Goal: Task Accomplishment & Management: Manage account settings

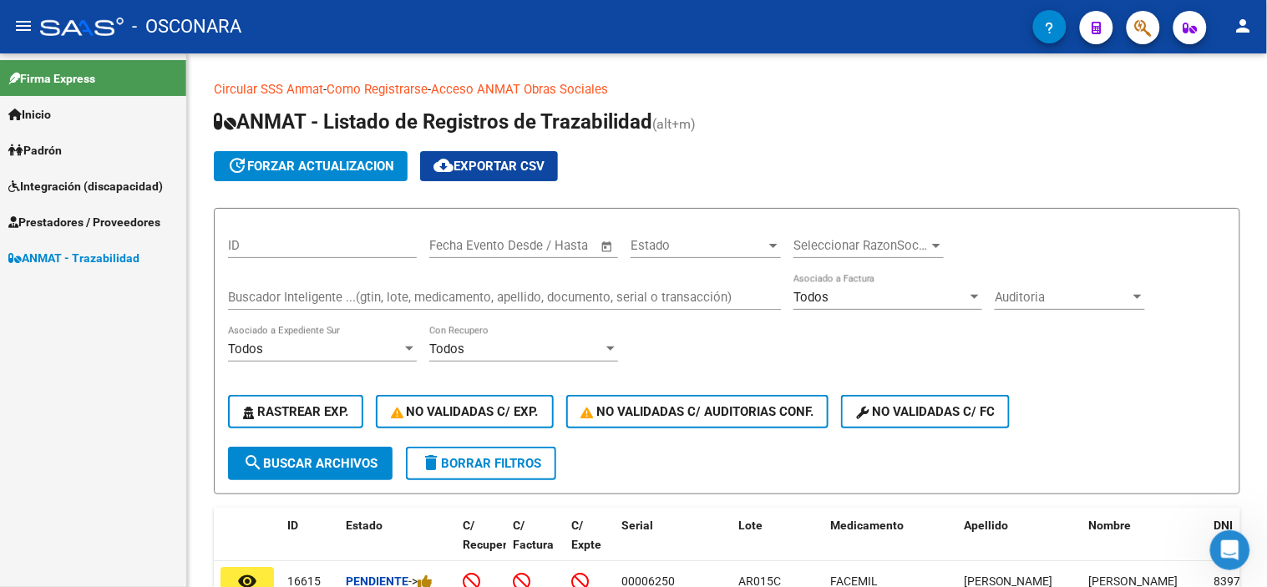
click at [90, 185] on span "Integración (discapacidad)" at bounding box center [85, 186] width 154 height 18
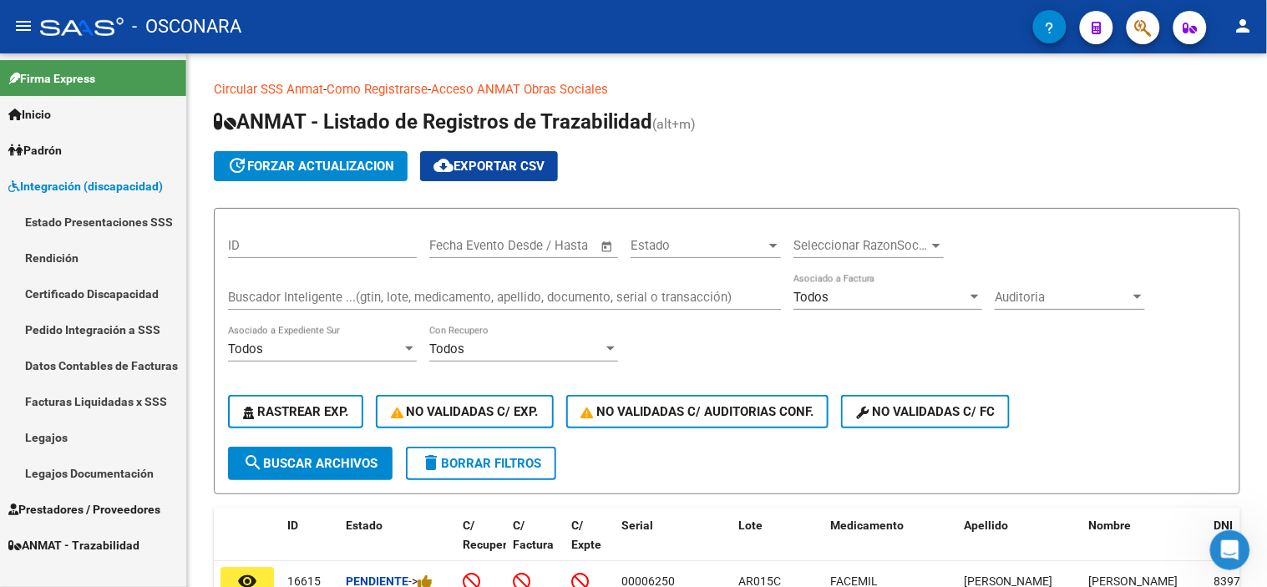
click at [40, 437] on link "Legajos" at bounding box center [93, 437] width 186 height 36
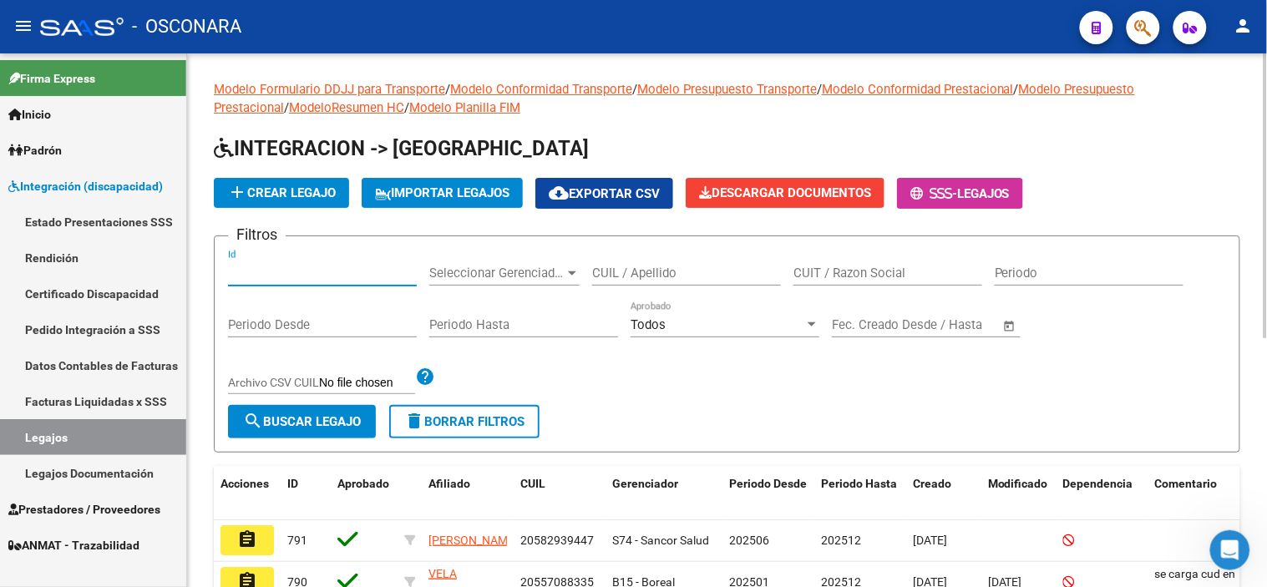
click at [356, 266] on input "Id" at bounding box center [322, 273] width 189 height 15
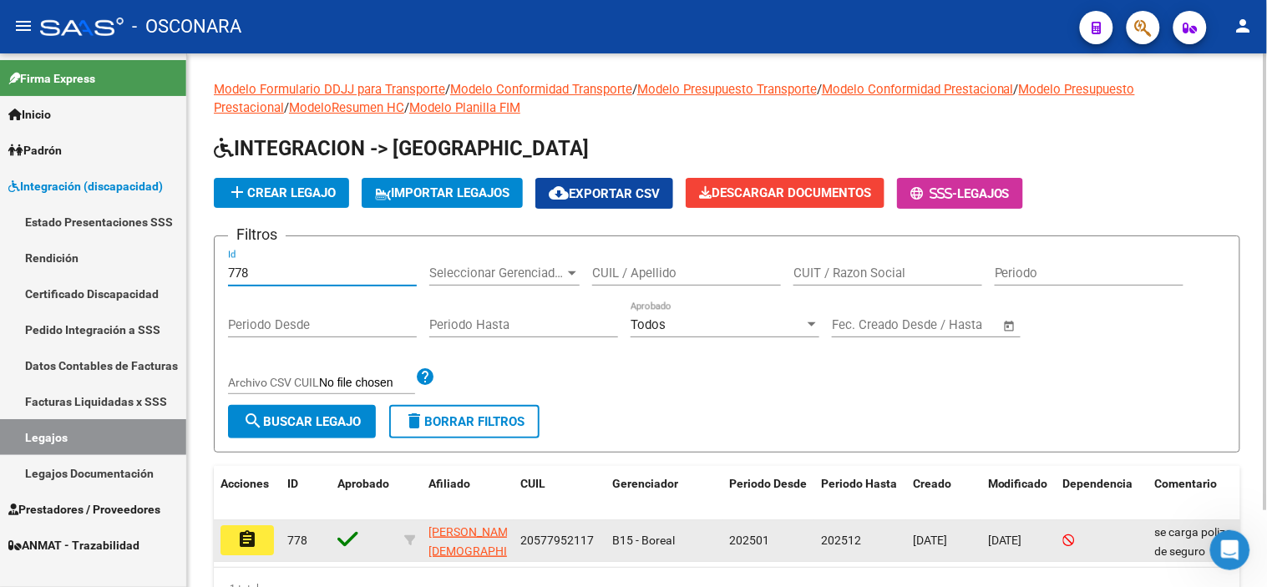
type input "778"
click at [264, 527] on button "assignment" at bounding box center [246, 540] width 53 height 30
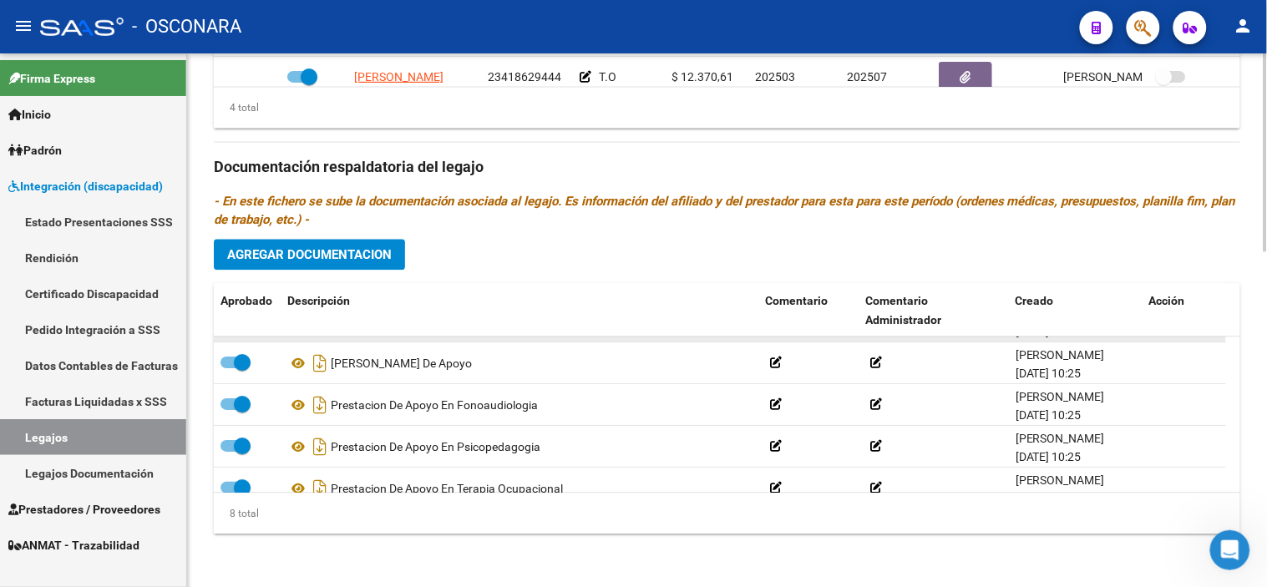
scroll to position [184, 0]
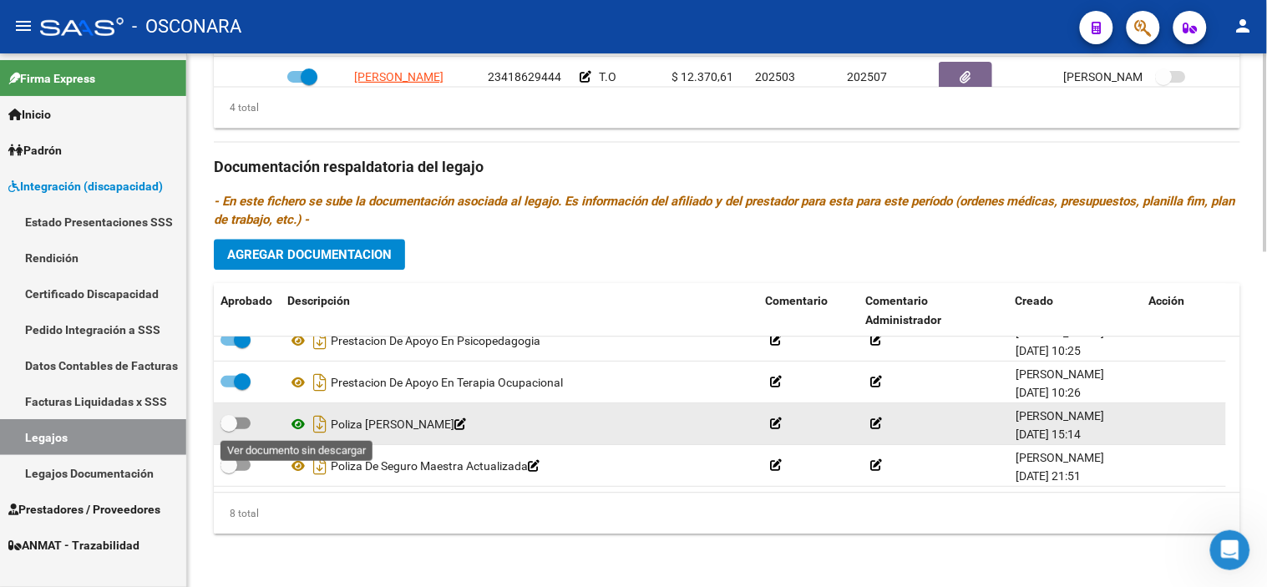
click at [296, 418] on icon at bounding box center [298, 424] width 22 height 20
click at [231, 423] on span at bounding box center [228, 423] width 17 height 17
click at [229, 429] on input "checkbox" at bounding box center [228, 429] width 1 height 1
checkbox input "true"
click at [318, 424] on icon "Descargar documento" at bounding box center [320, 424] width 22 height 27
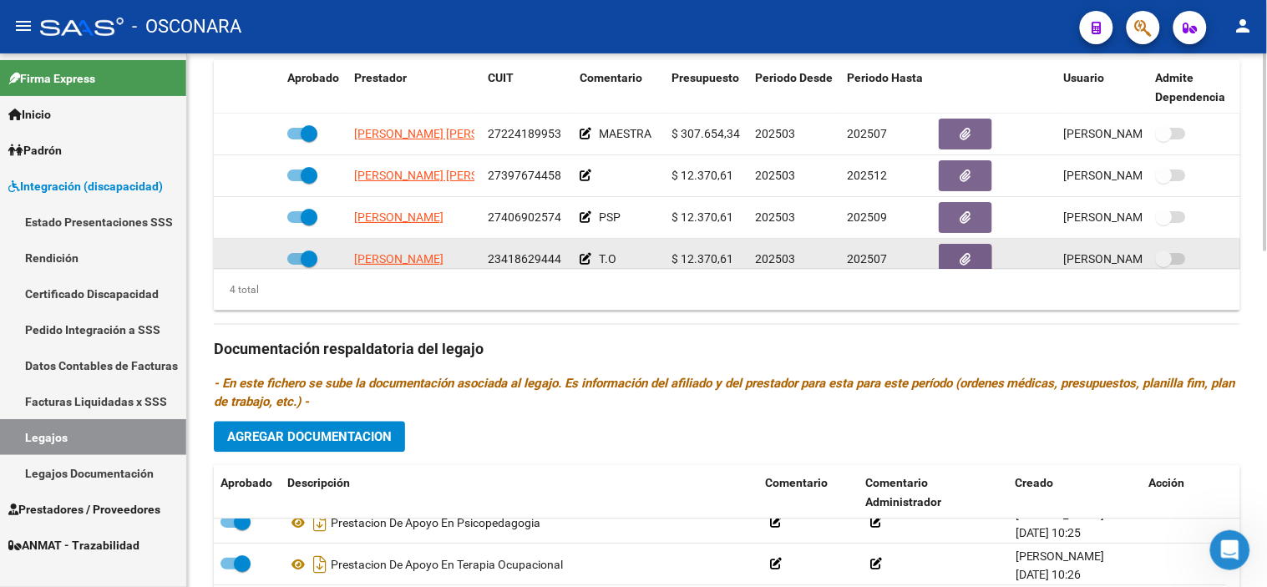
scroll to position [30, 0]
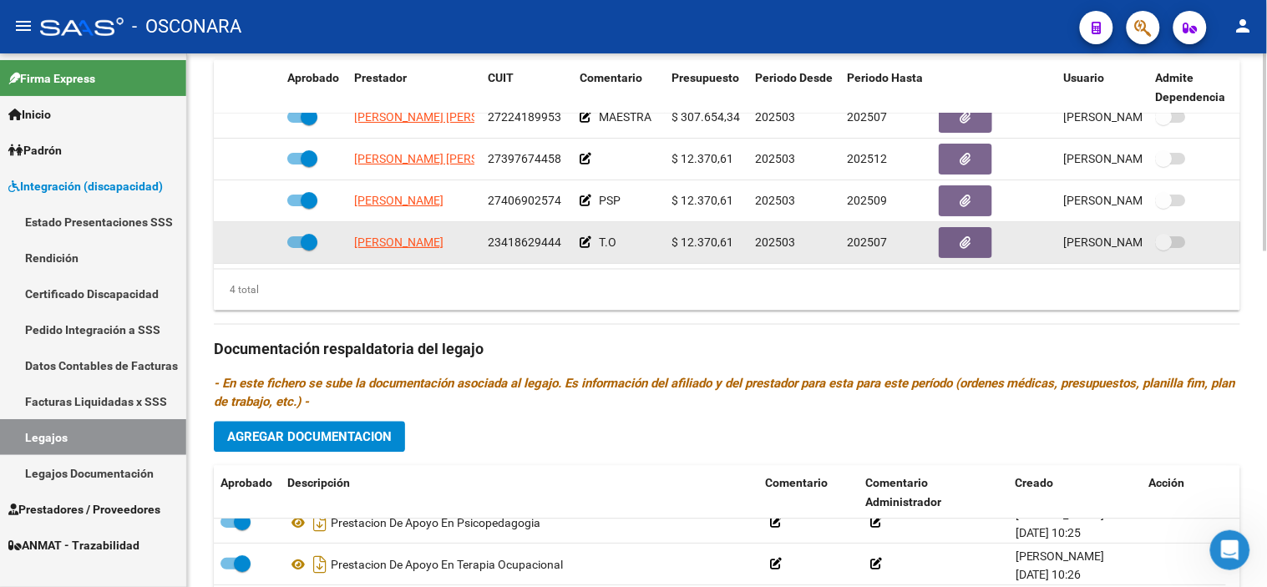
click at [311, 234] on span at bounding box center [309, 242] width 17 height 17
click at [296, 248] on input "checkbox" at bounding box center [295, 248] width 1 height 1
checkbox input "false"
click at [251, 236] on icon at bounding box center [257, 242] width 12 height 12
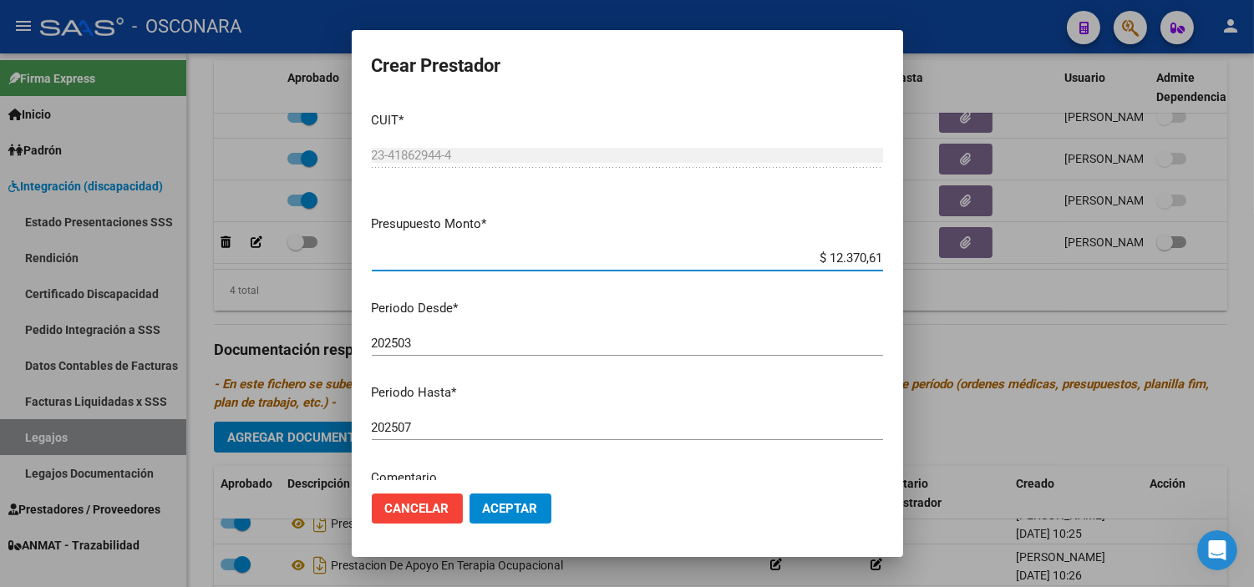
click at [477, 426] on input "202507" at bounding box center [627, 427] width 511 height 15
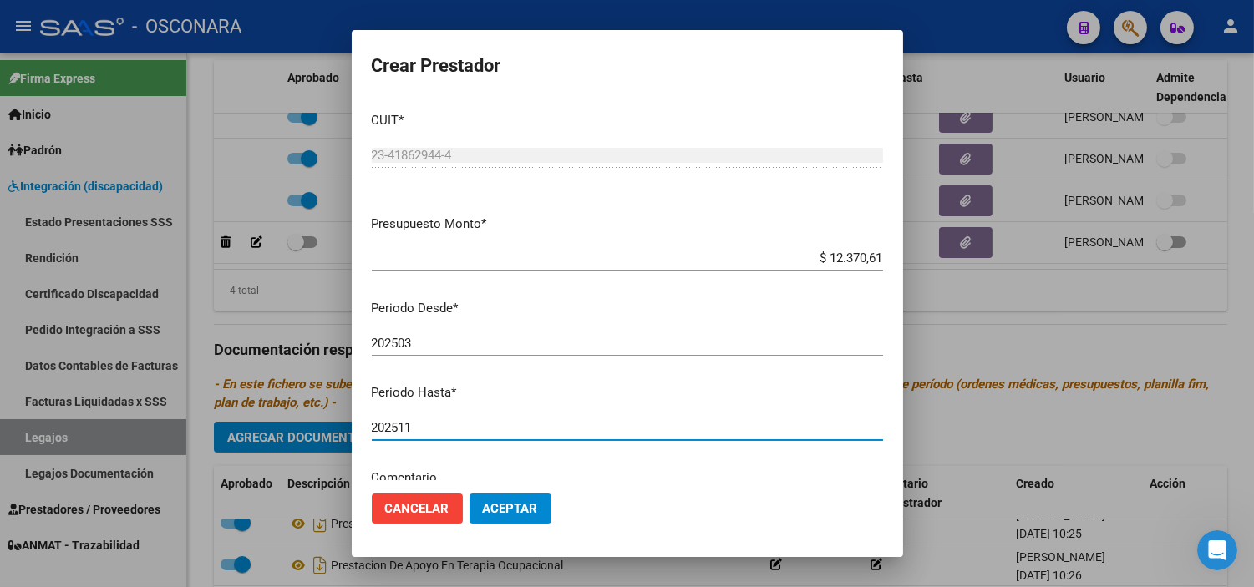
type input "202511"
click at [485, 498] on button "Aceptar" at bounding box center [510, 509] width 82 height 30
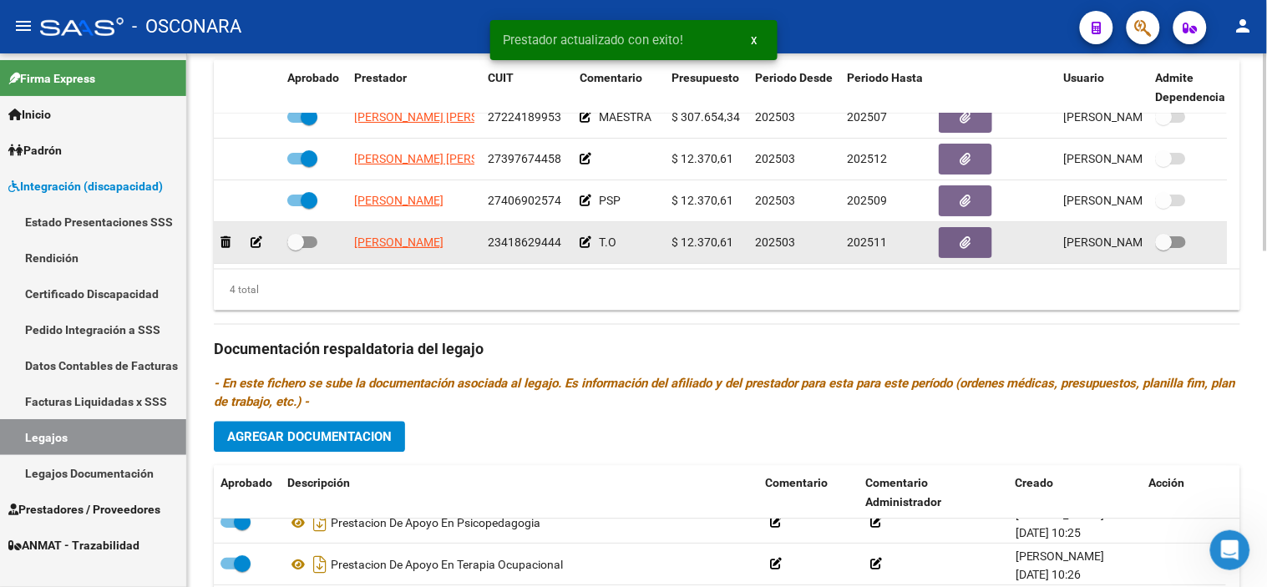
click at [301, 234] on span at bounding box center [295, 242] width 17 height 17
click at [296, 248] on input "checkbox" at bounding box center [295, 248] width 1 height 1
checkbox input "true"
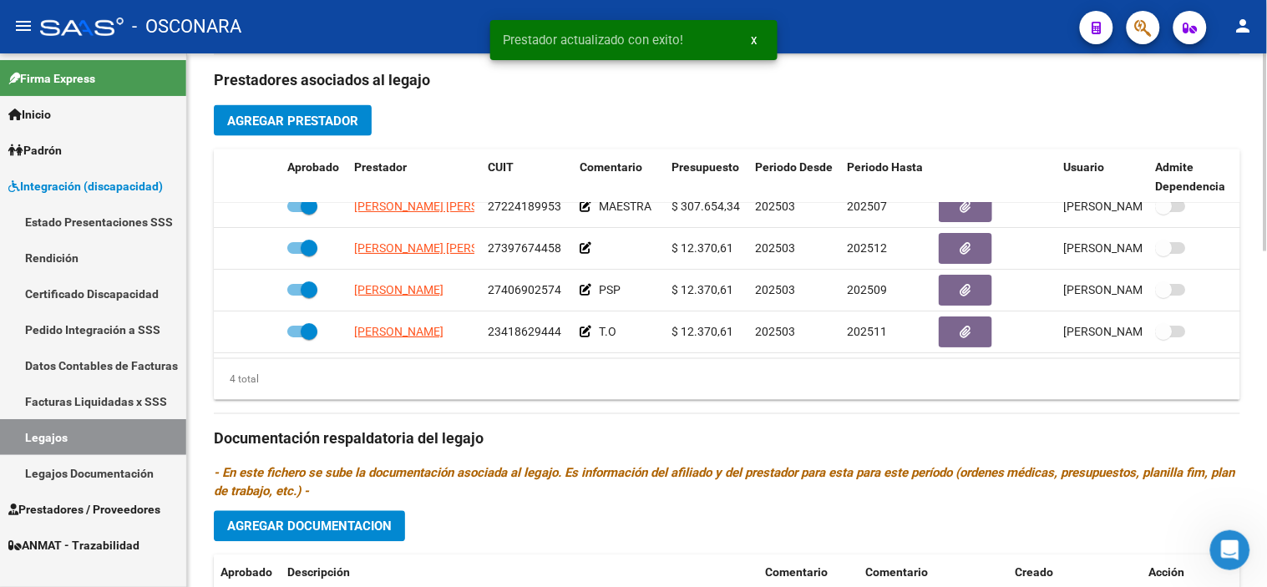
scroll to position [256, 0]
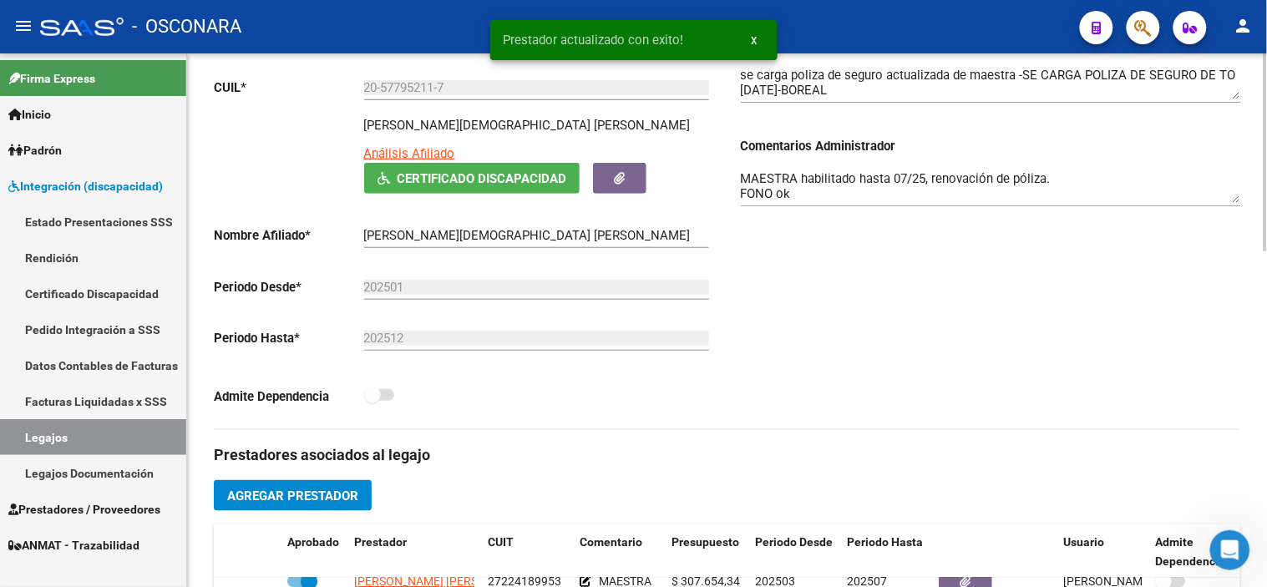
click at [911, 165] on div "MAESTRA habilitado hasta 07/25, renovación de póliza. FONO ok PSP habilitado ha…" at bounding box center [991, 180] width 500 height 51
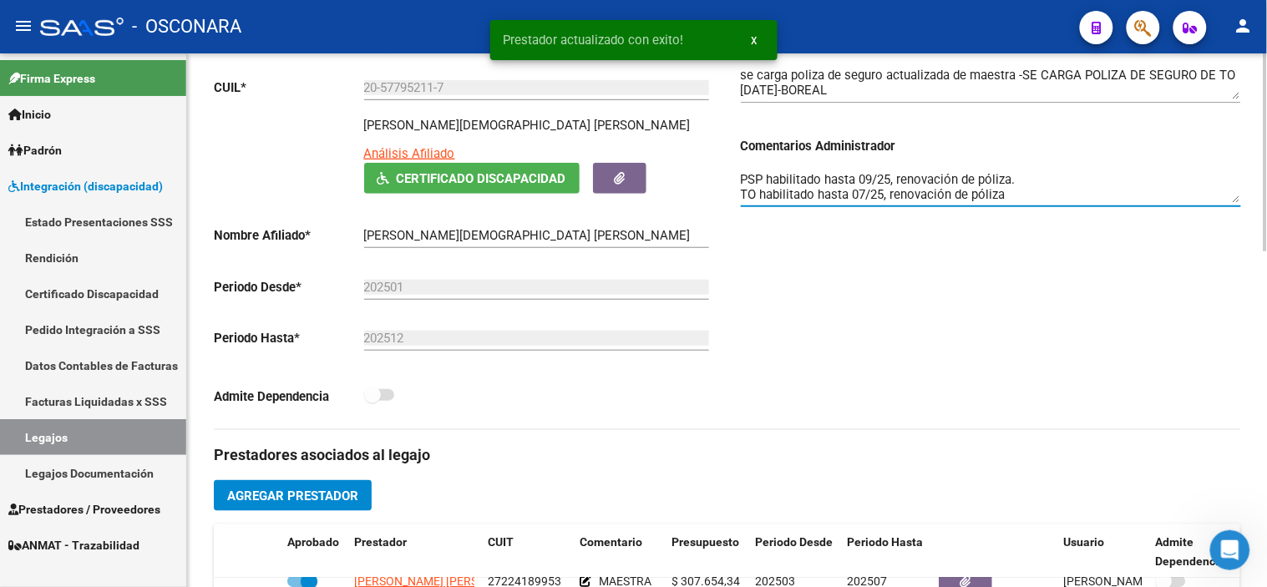
click at [864, 195] on textarea "MAESTRA habilitado hasta 07/25, renovación de póliza. FONO ok PSP habilitado ha…" at bounding box center [991, 186] width 500 height 33
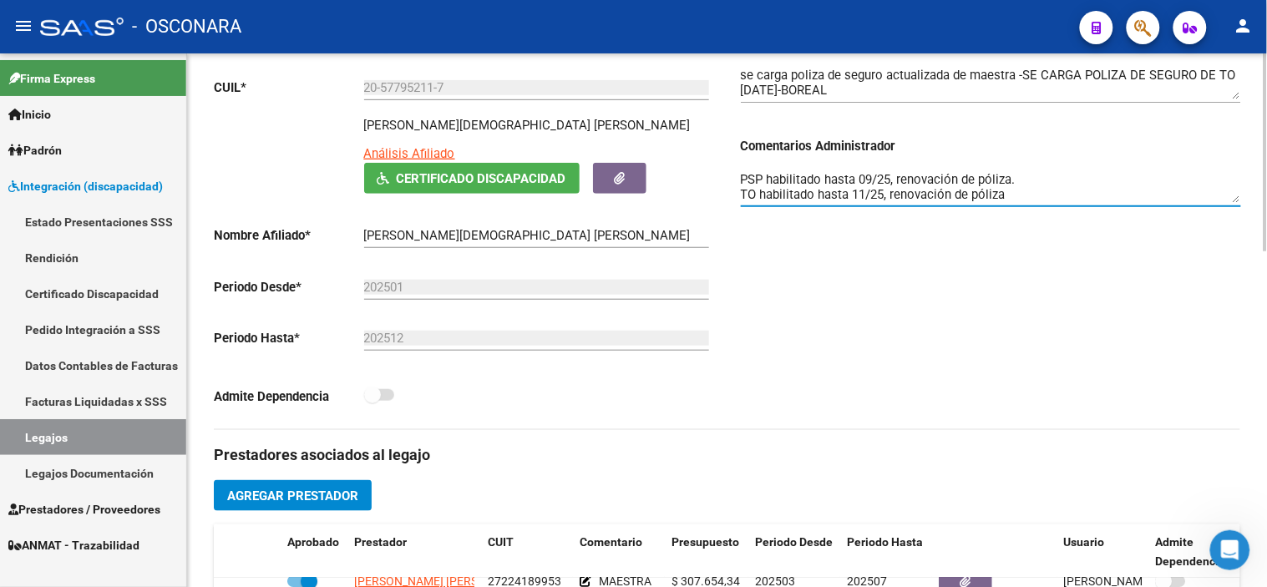
type textarea "MAESTRA habilitado hasta 07/25, renovación de póliza. FONO ok PSP habilitado ha…"
click at [1054, 331] on div "Comentarios Comentarios Administrador MAESTRA habilitado hasta 07/25, renovació…" at bounding box center [984, 231] width 514 height 396
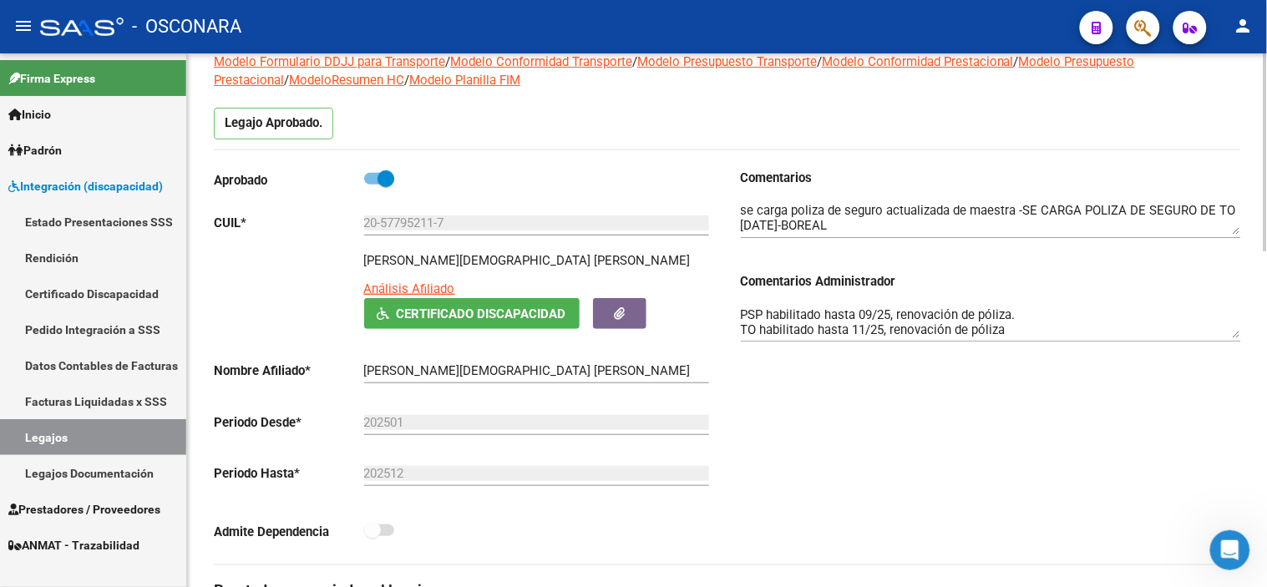
scroll to position [0, 0]
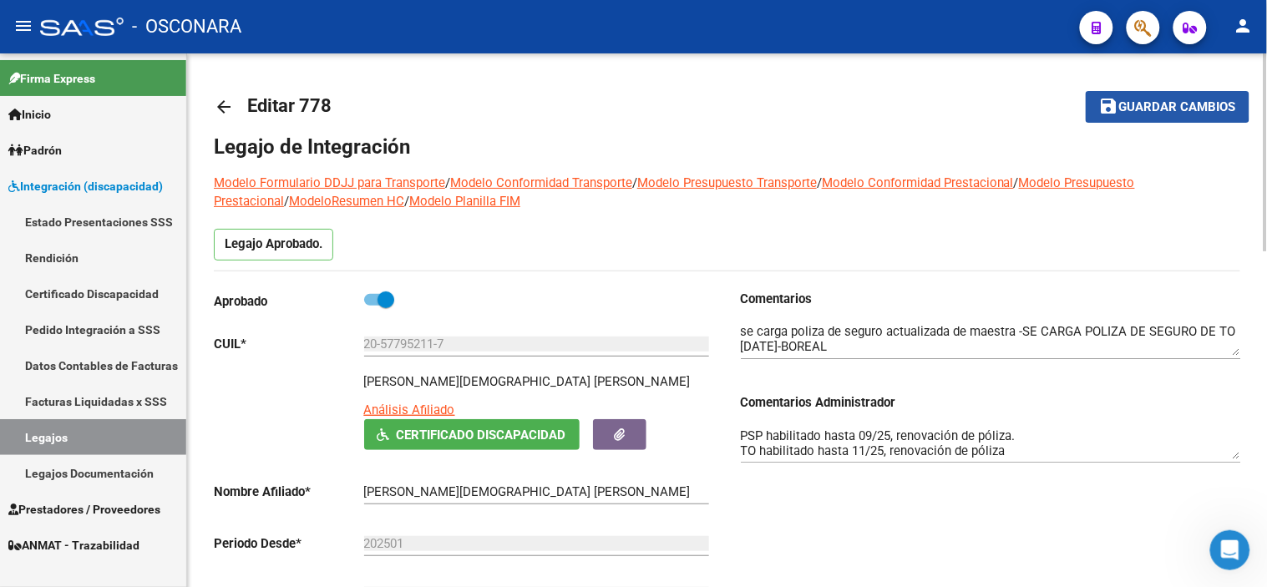
click at [1136, 102] on span "Guardar cambios" at bounding box center [1177, 107] width 117 height 15
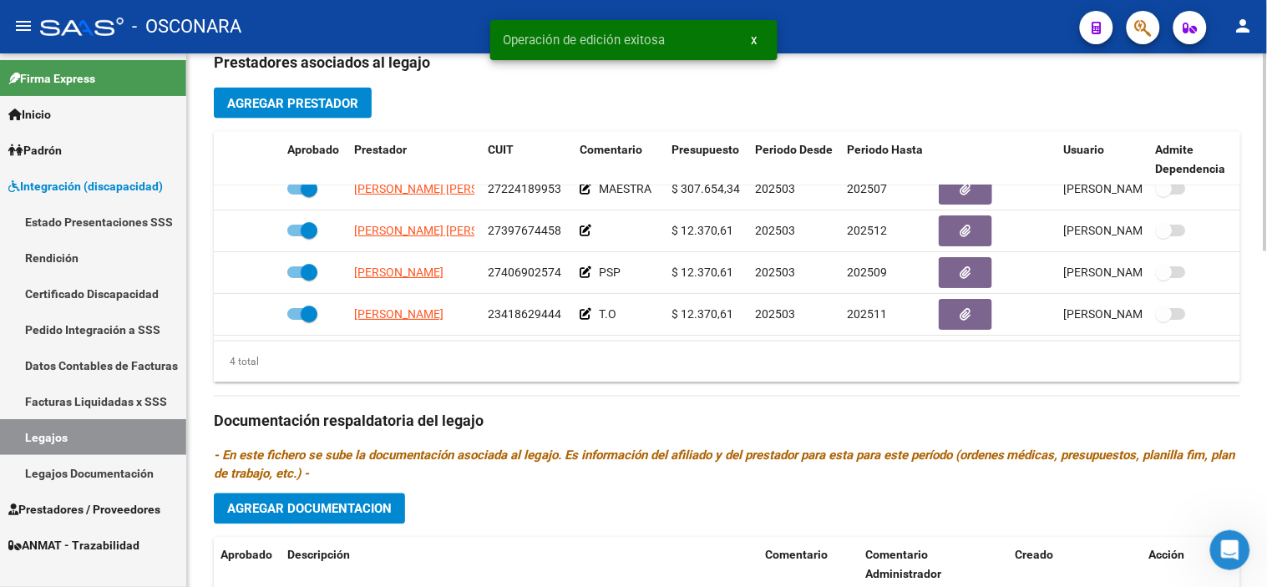
scroll to position [906, 0]
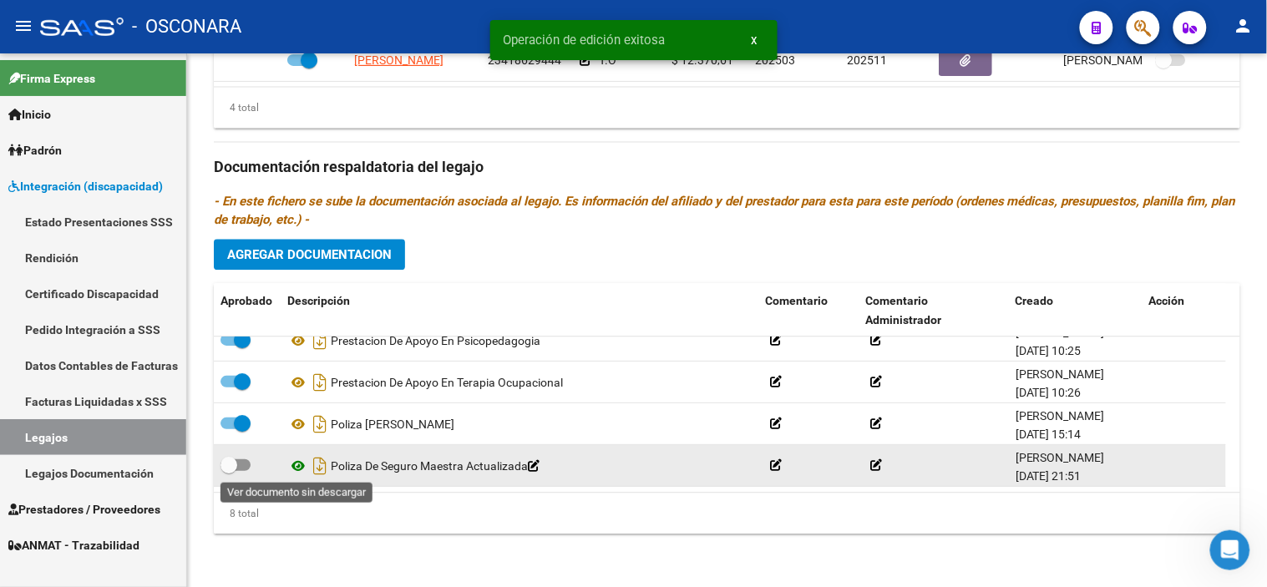
click at [293, 469] on icon at bounding box center [298, 466] width 22 height 20
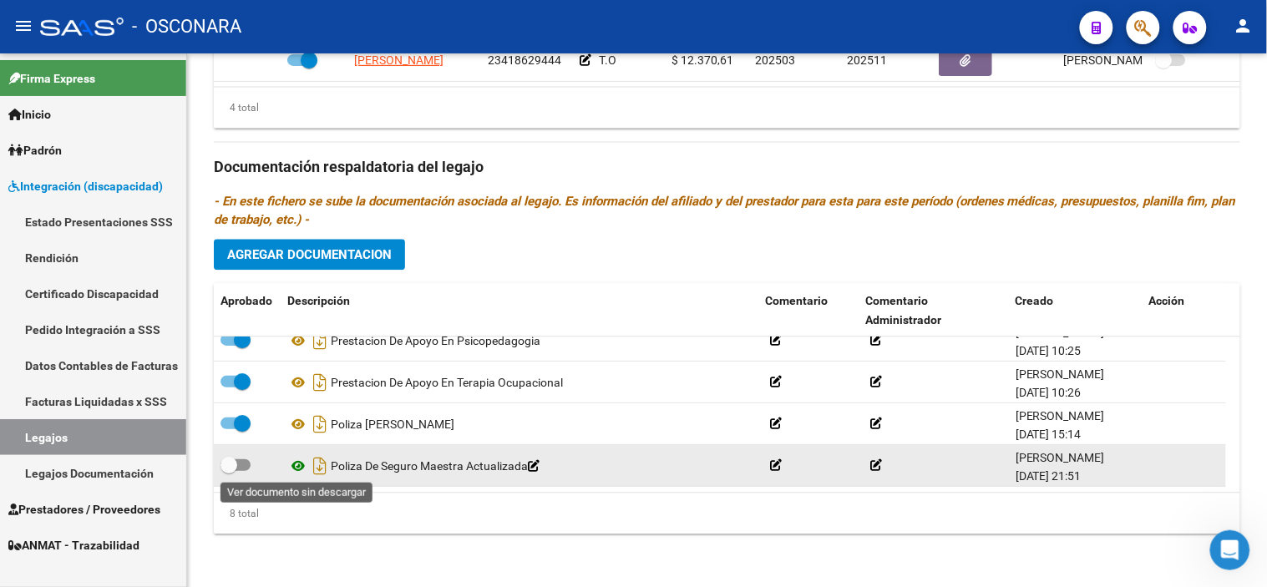
click at [303, 469] on icon at bounding box center [298, 466] width 22 height 20
click at [220, 463] on span at bounding box center [228, 465] width 17 height 17
click at [228, 471] on input "checkbox" at bounding box center [228, 471] width 1 height 1
checkbox input "true"
click at [327, 469] on icon "Descargar documento" at bounding box center [320, 466] width 22 height 27
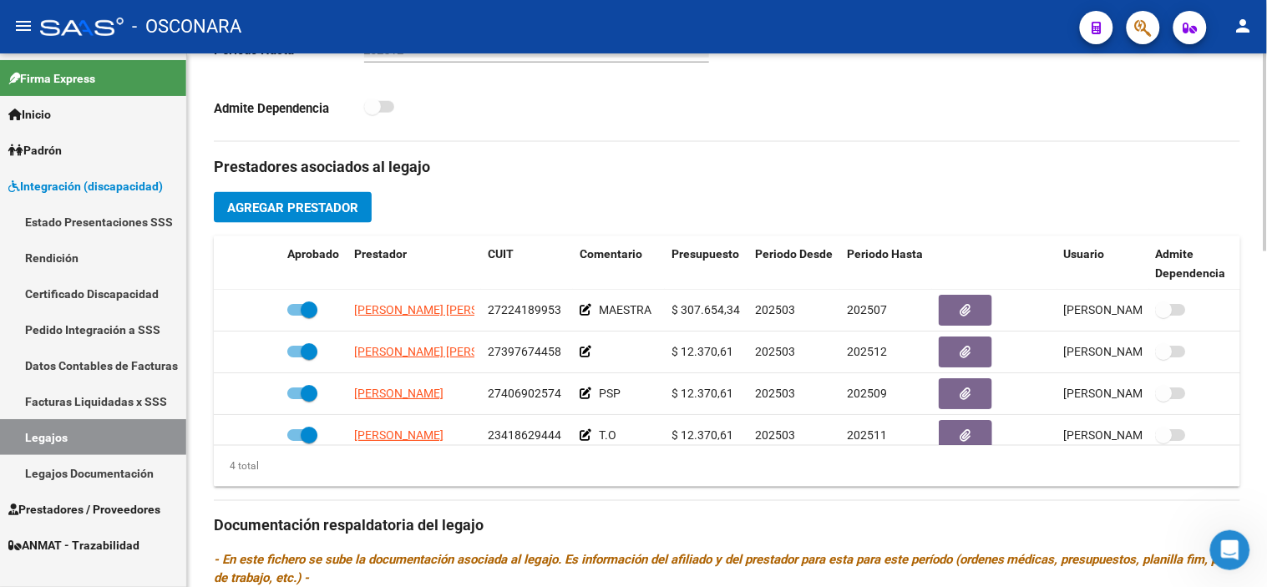
scroll to position [535, 0]
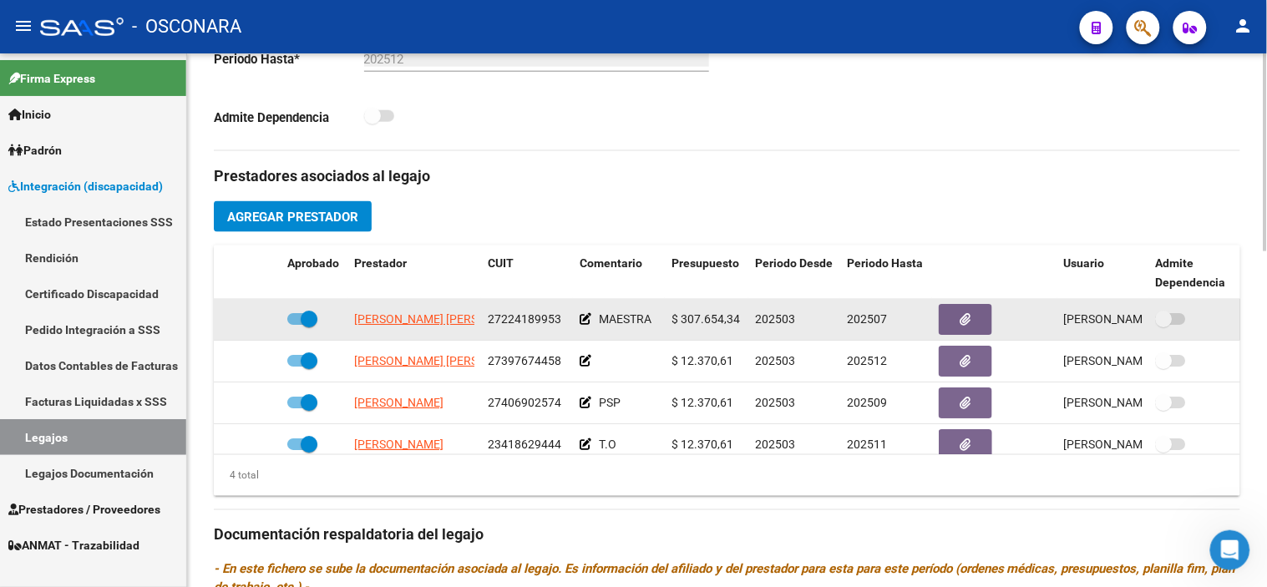
click at [306, 327] on span at bounding box center [309, 319] width 17 height 17
click at [296, 326] on input "checkbox" at bounding box center [295, 325] width 1 height 1
checkbox input "false"
click at [261, 316] on icon at bounding box center [257, 319] width 12 height 12
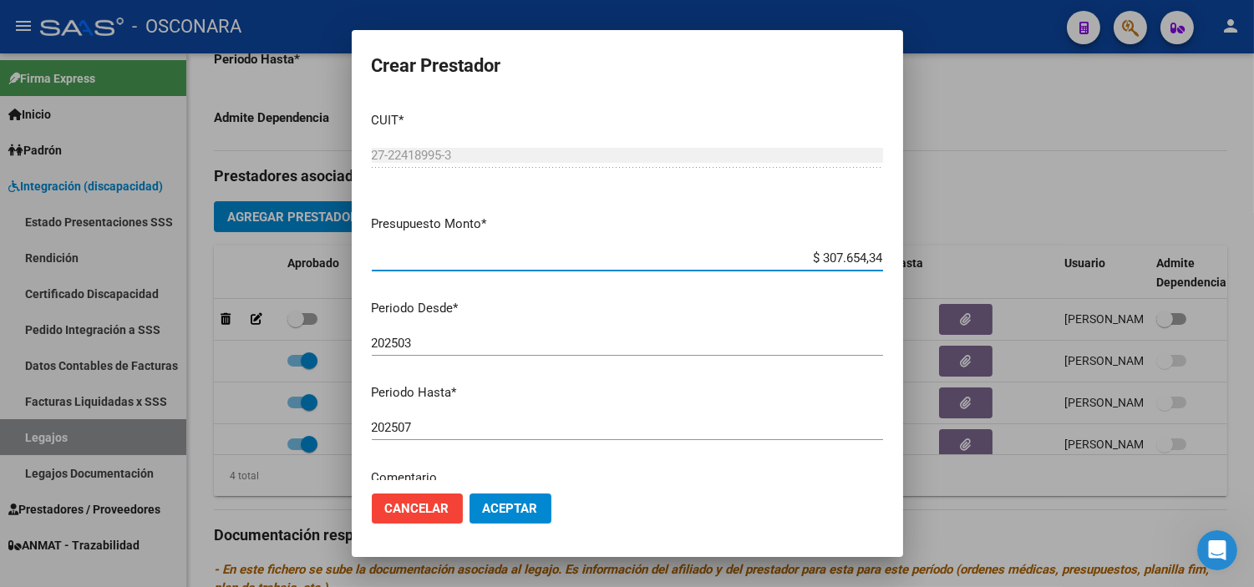
click at [453, 426] on input "202507" at bounding box center [627, 427] width 511 height 15
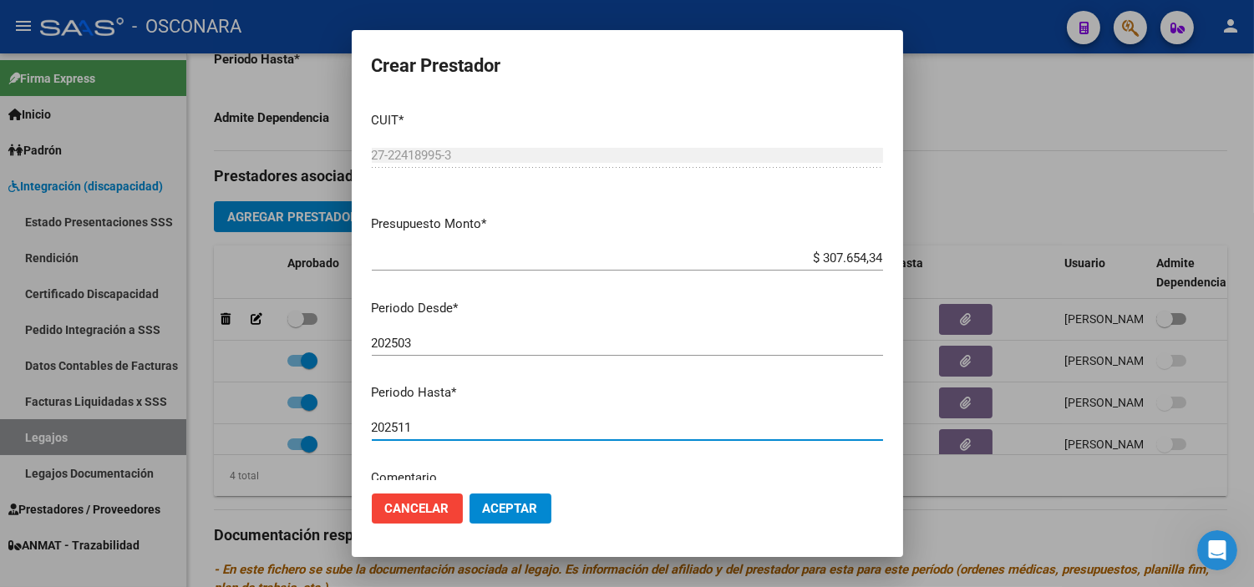
type input "202511"
click at [487, 519] on button "Aceptar" at bounding box center [510, 509] width 82 height 30
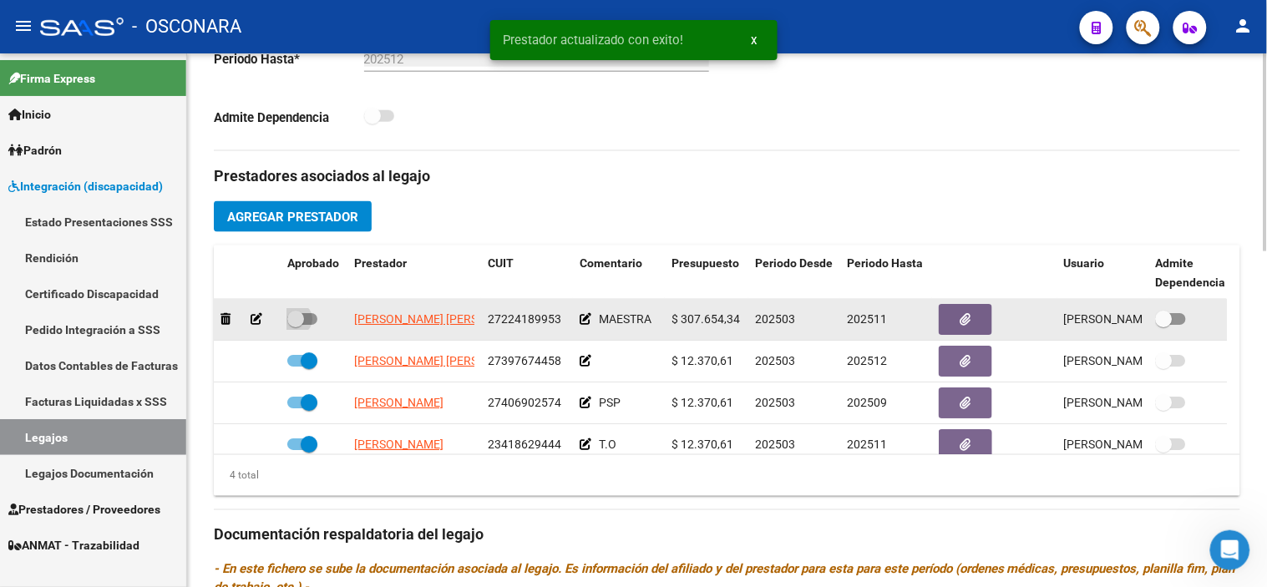
click at [303, 326] on span at bounding box center [295, 319] width 17 height 17
click at [296, 326] on input "checkbox" at bounding box center [295, 325] width 1 height 1
checkbox input "true"
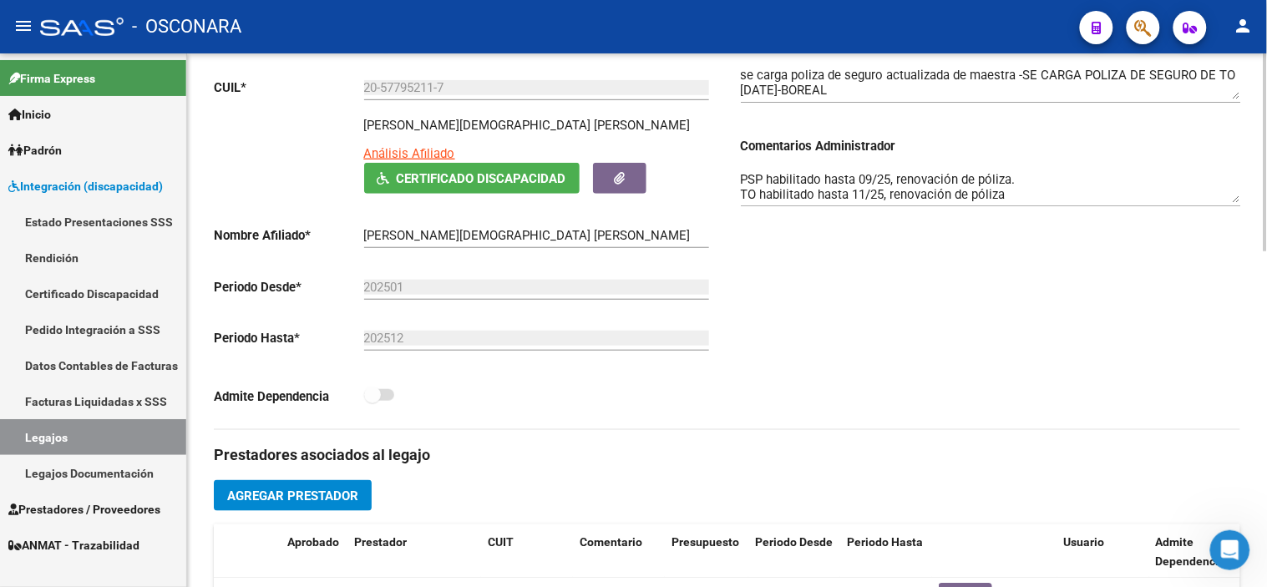
scroll to position [0, 0]
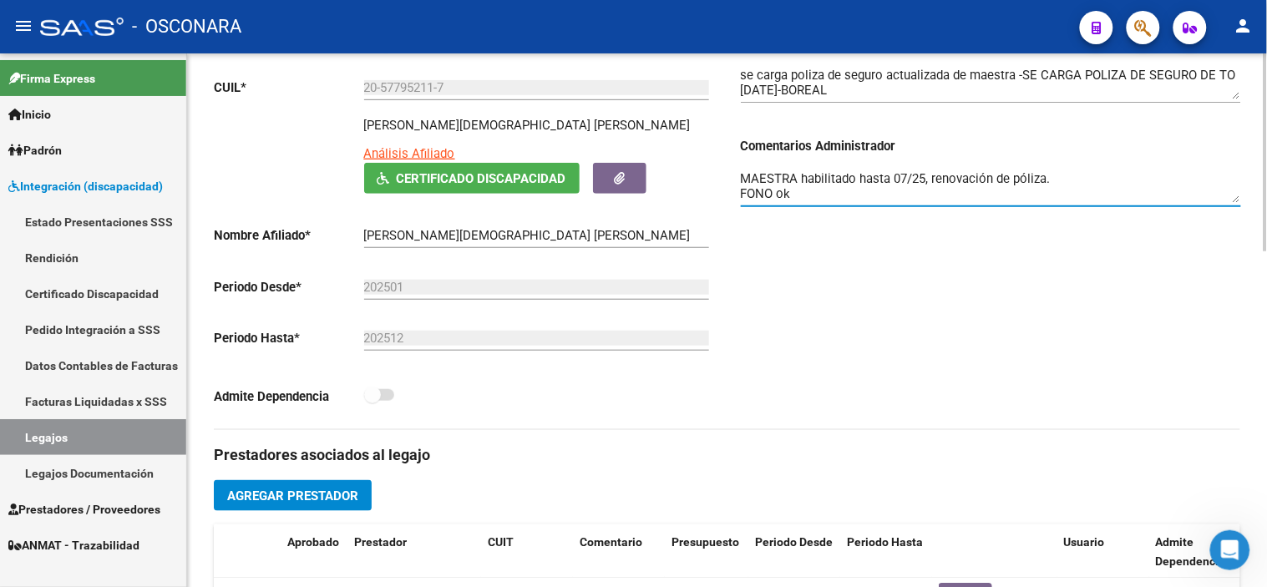
drag, startPoint x: 895, startPoint y: 178, endPoint x: 904, endPoint y: 178, distance: 9.2
click at [904, 178] on textarea "MAESTRA habilitado hasta 07/25, renovación de póliza. FONO ok PSP habilitado ha…" at bounding box center [991, 186] width 500 height 33
type textarea "MAESTRA habilitado hasta 11/25, renovación de póliza. FONO ok PSP habilitado ha…"
click at [950, 353] on div "Comentarios Comentarios Administrador MAESTRA habilitado hasta 11/25, renovació…" at bounding box center [984, 231] width 514 height 396
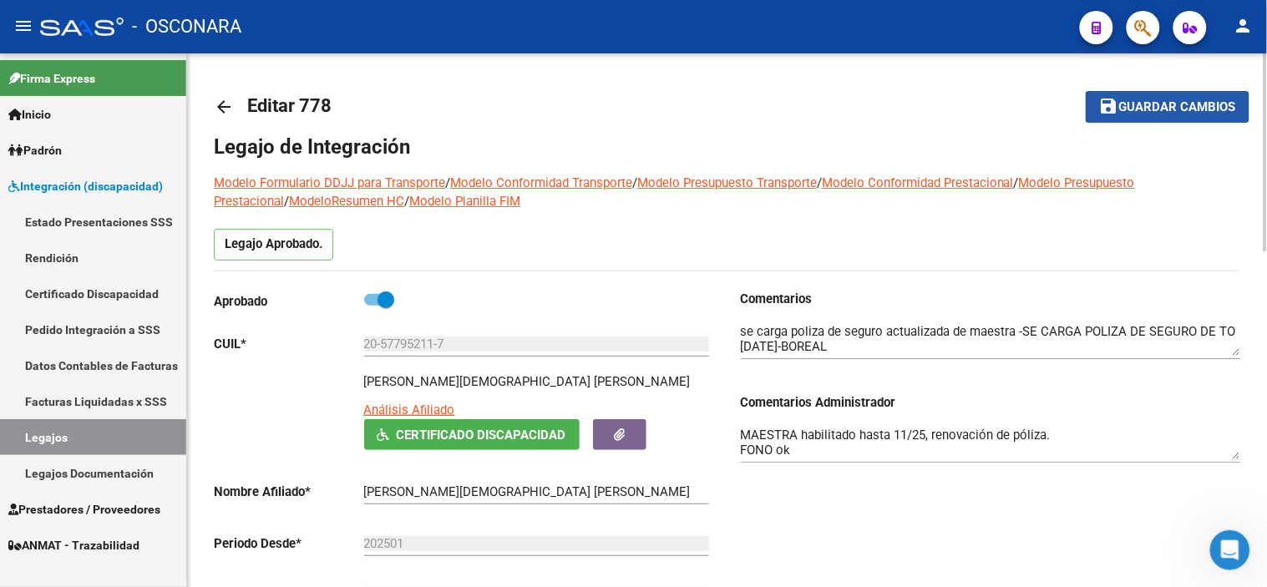
click at [1128, 110] on span "Guardar cambios" at bounding box center [1177, 107] width 117 height 15
